Goal: Information Seeking & Learning: Check status

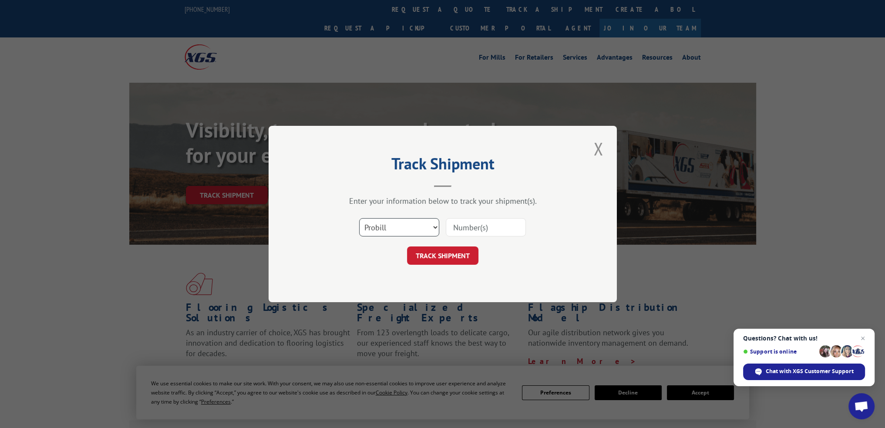
drag, startPoint x: 392, startPoint y: 224, endPoint x: 392, endPoint y: 234, distance: 9.6
click at [392, 224] on select "Select category... Probill BOL PO" at bounding box center [399, 227] width 80 height 18
select select "po"
click at [359, 218] on select "Select category... Probill BOL PO" at bounding box center [399, 227] width 80 height 18
click at [480, 222] on input at bounding box center [486, 227] width 80 height 18
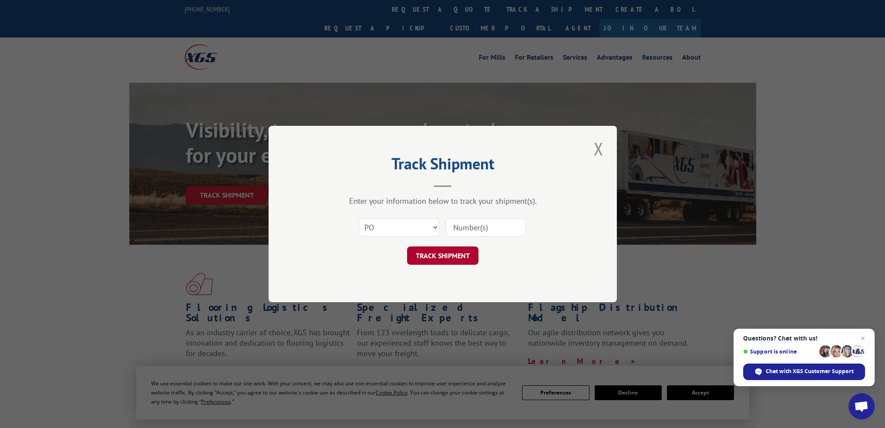
paste input "83529942"
type input "83529942"
click at [463, 258] on button "TRACK SHIPMENT" at bounding box center [442, 255] width 71 height 18
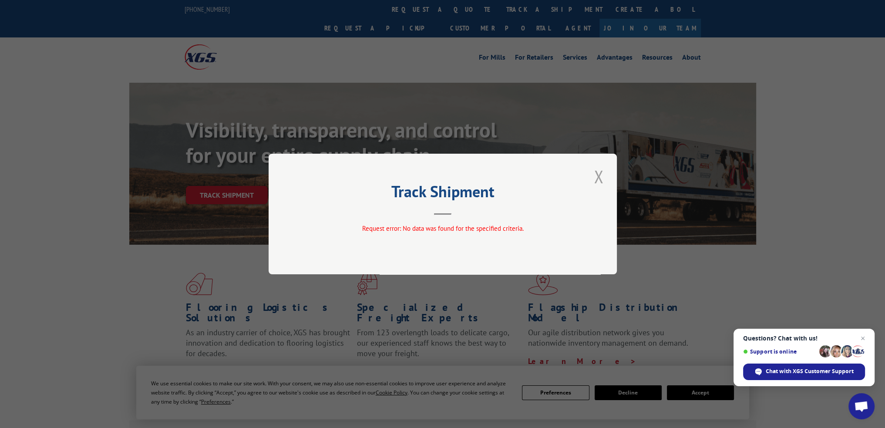
click at [601, 179] on button "Close modal" at bounding box center [598, 176] width 15 height 24
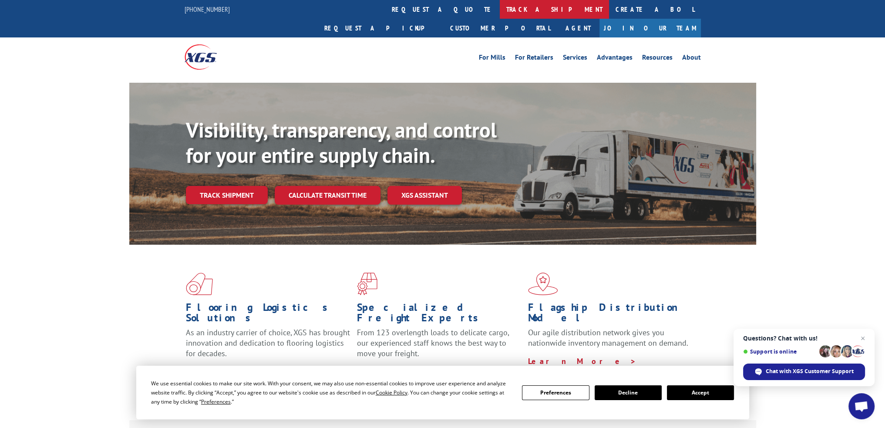
click at [500, 7] on link "track a shipment" at bounding box center [554, 9] width 109 height 19
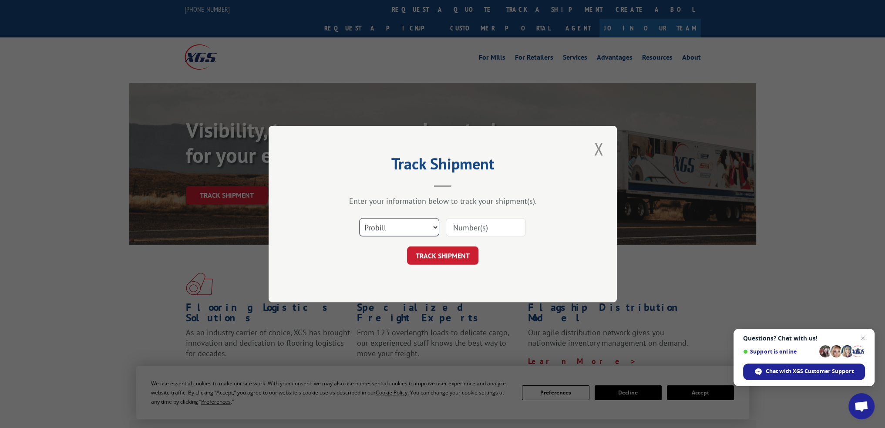
click at [410, 229] on select "Select category... Probill BOL PO" at bounding box center [399, 227] width 80 height 18
select select "po"
click at [359, 218] on select "Select category... Probill BOL PO" at bounding box center [399, 227] width 80 height 18
click at [466, 231] on input at bounding box center [486, 227] width 80 height 18
paste input "83529942"
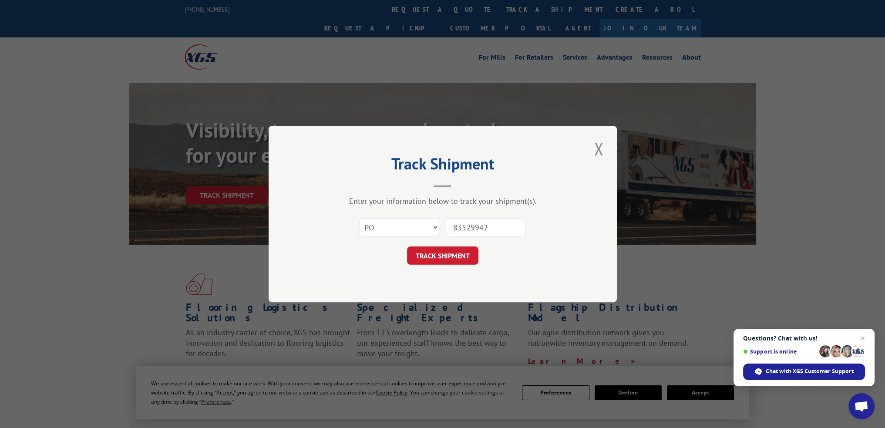
type input "83529942"
click at [454, 245] on form "Select category... Probill BOL PO 83529942 TRACK SHIPMENT" at bounding box center [442, 239] width 261 height 52
click at [451, 252] on button "TRACK SHIPMENT" at bounding box center [442, 255] width 71 height 18
